Goal: Complete application form: Complete application form

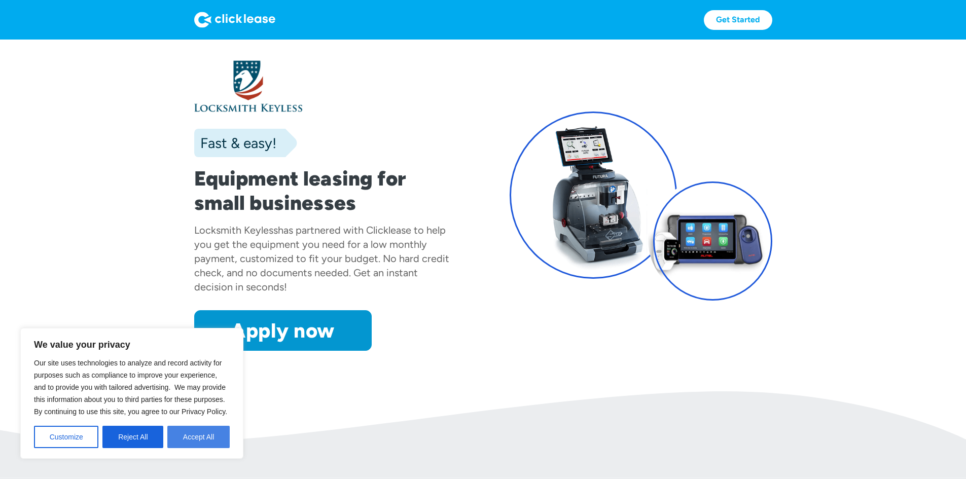
click at [181, 433] on button "Accept All" at bounding box center [198, 437] width 62 height 22
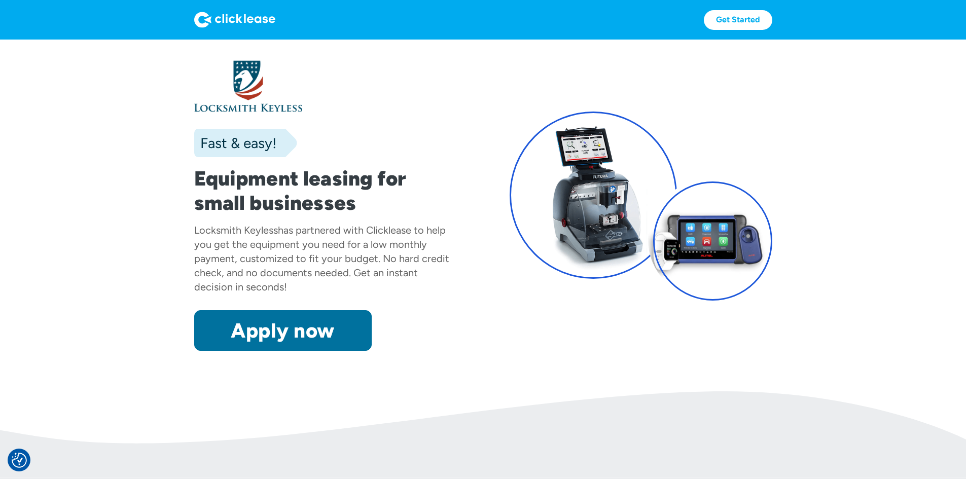
click at [251, 351] on link "Apply now" at bounding box center [282, 330] width 177 height 41
